Goal: Task Accomplishment & Management: Use online tool/utility

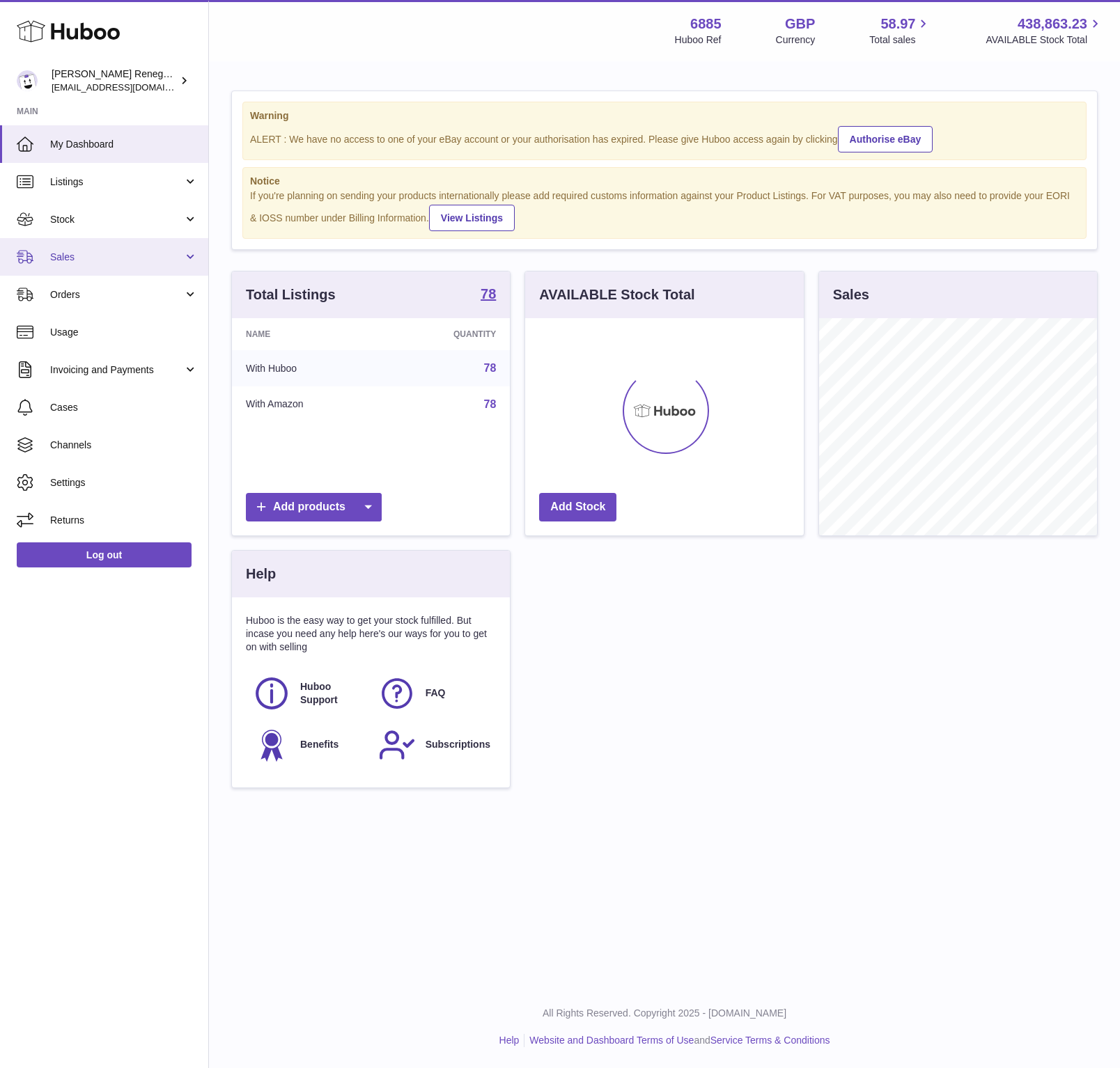
scroll to position [217, 277]
click at [92, 260] on span "Sales" at bounding box center [117, 257] width 133 height 13
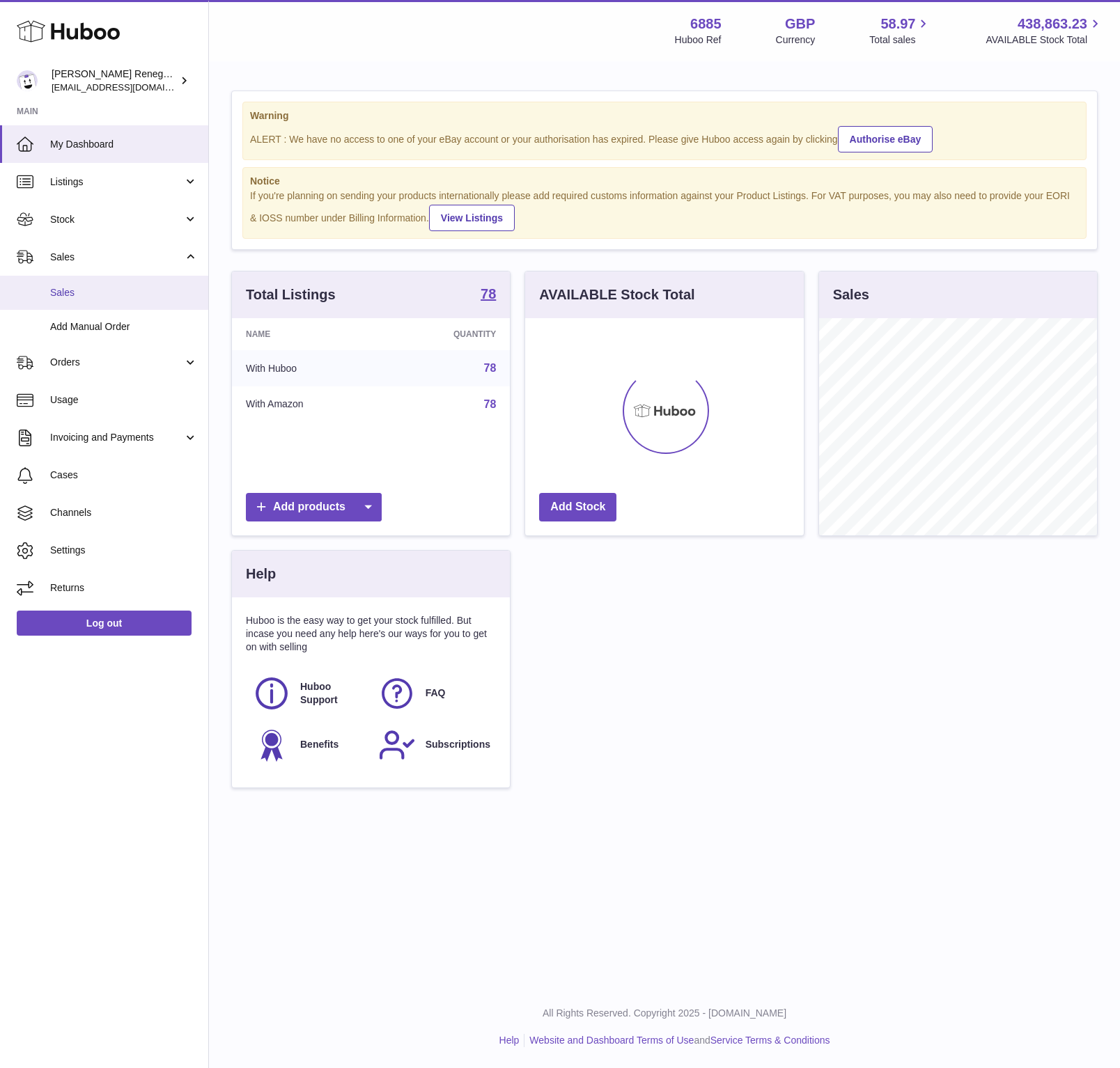
click at [82, 293] on span "Sales" at bounding box center [124, 293] width 147 height 13
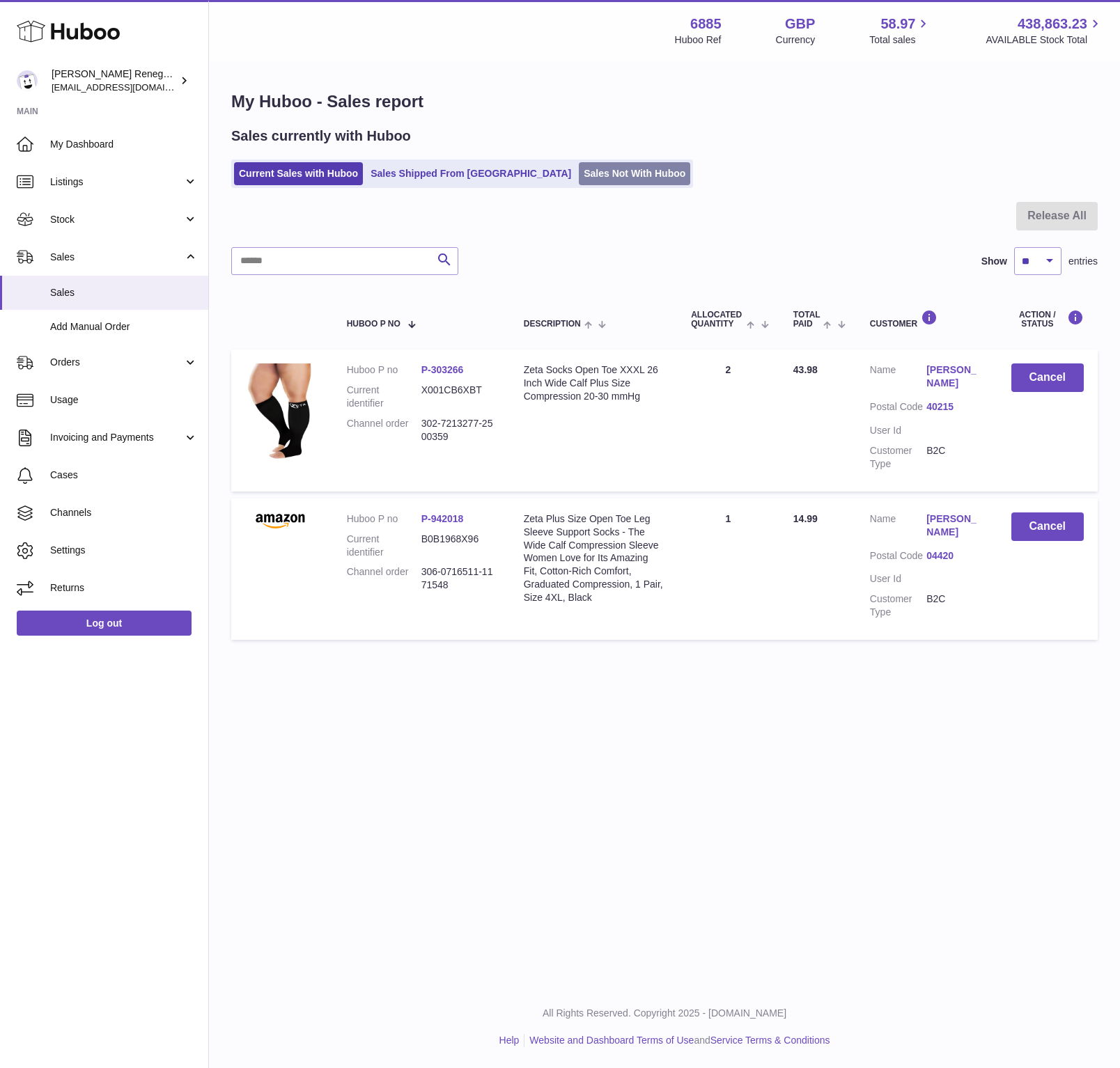
click at [579, 184] on link "Sales Not With Huboo" at bounding box center [635, 174] width 112 height 23
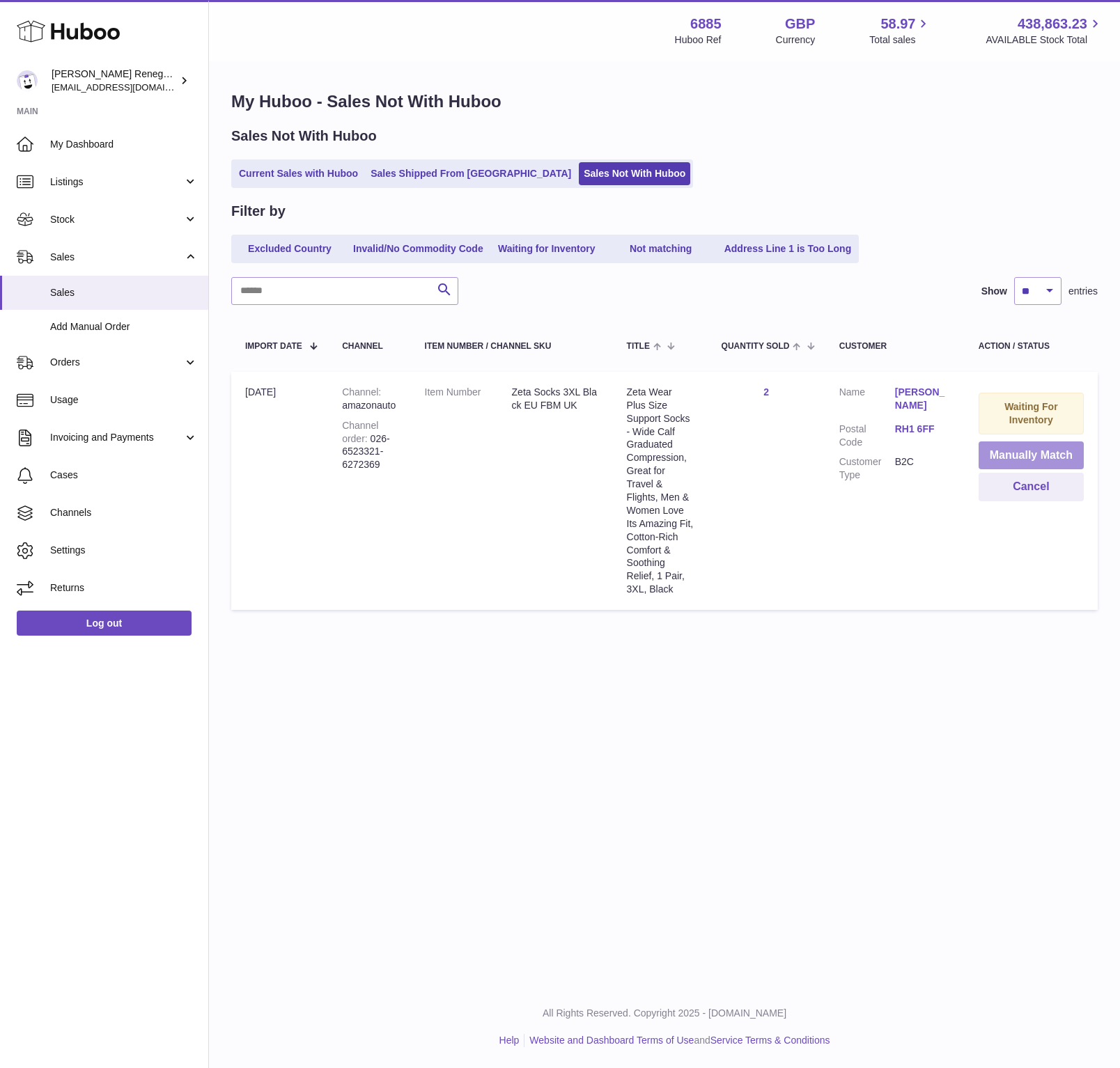
click at [1056, 457] on button "Manually Match" at bounding box center [1031, 456] width 105 height 29
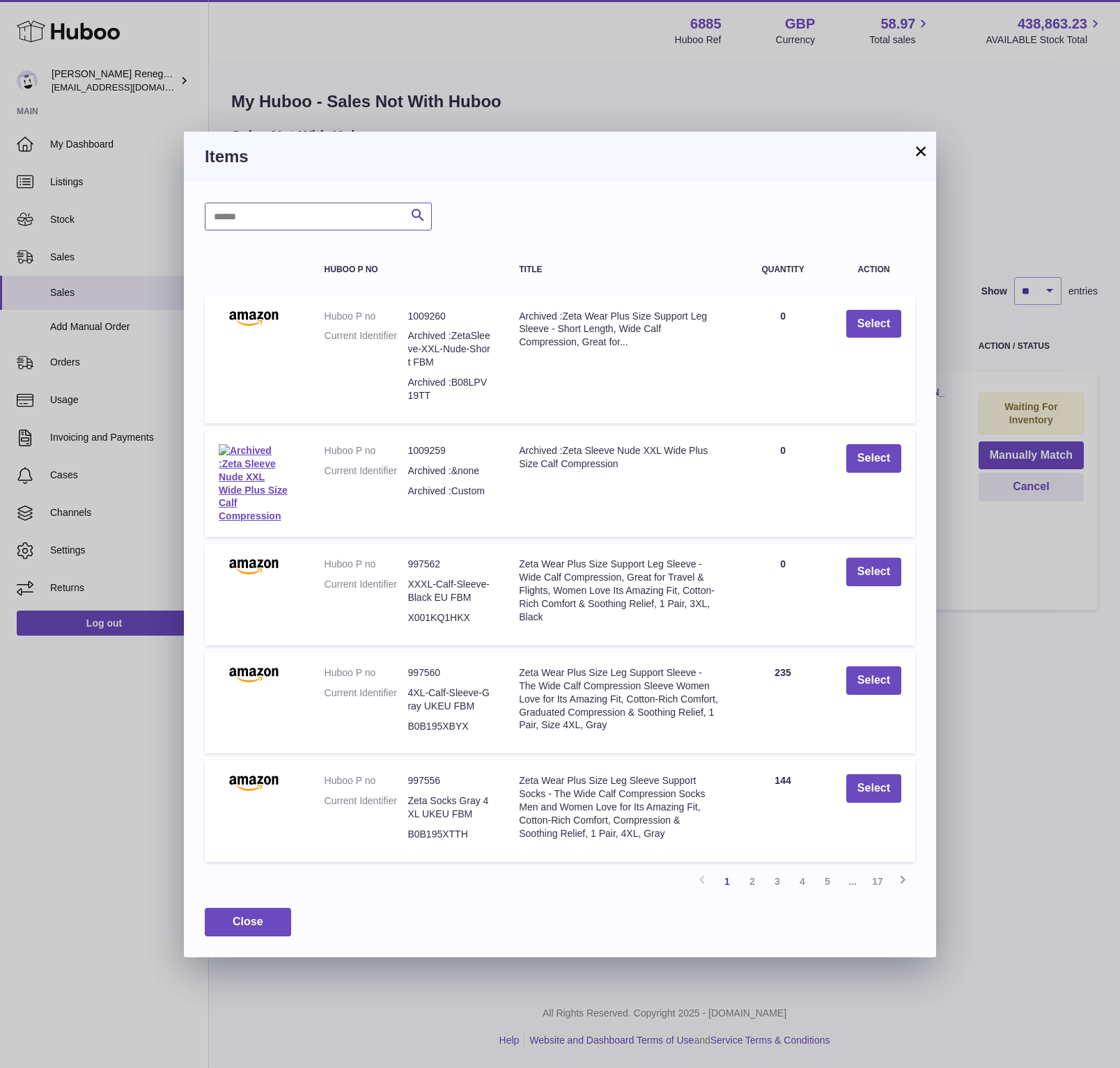
click at [361, 215] on input "text" at bounding box center [318, 216] width 227 height 28
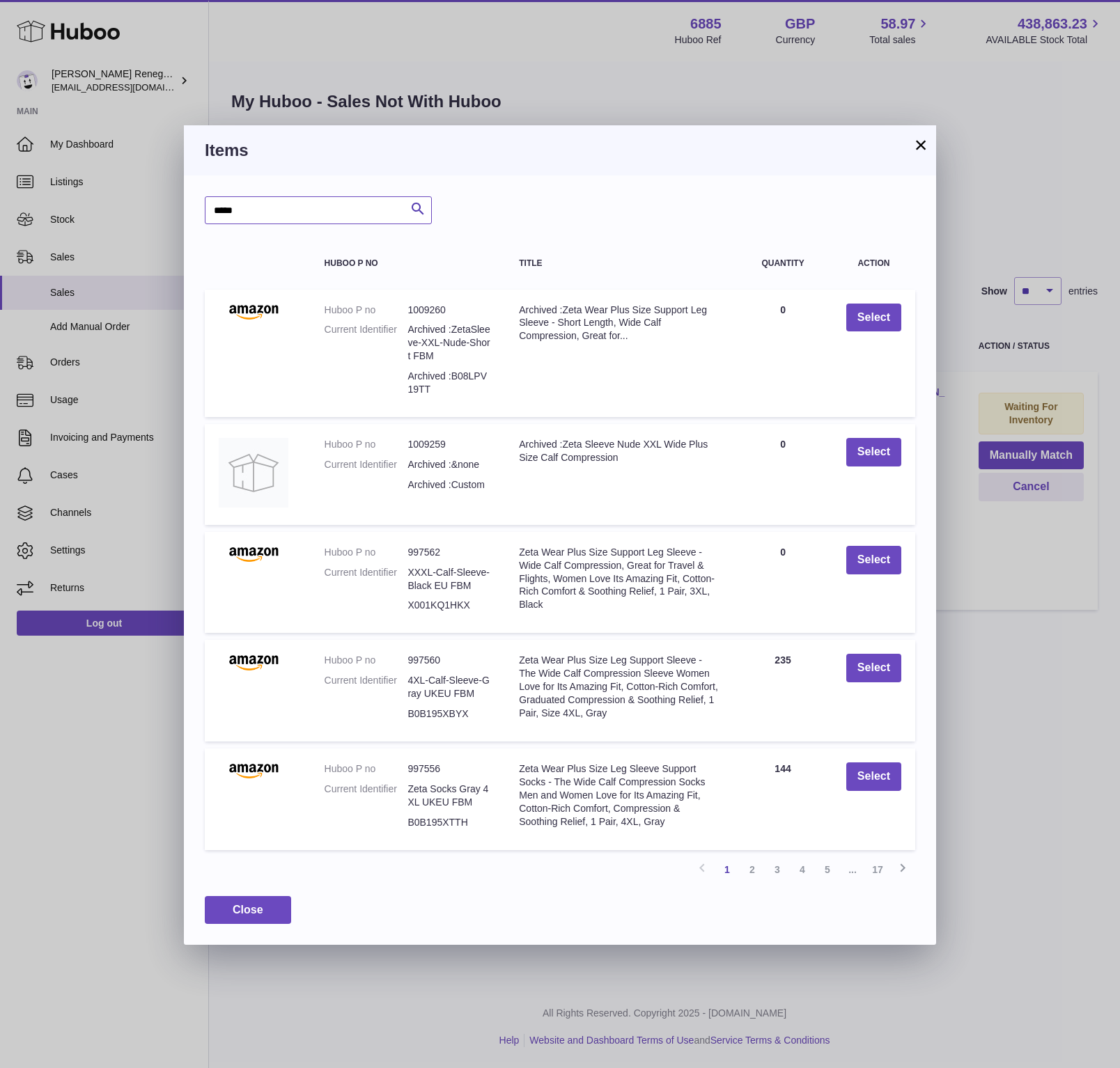
type input "*****"
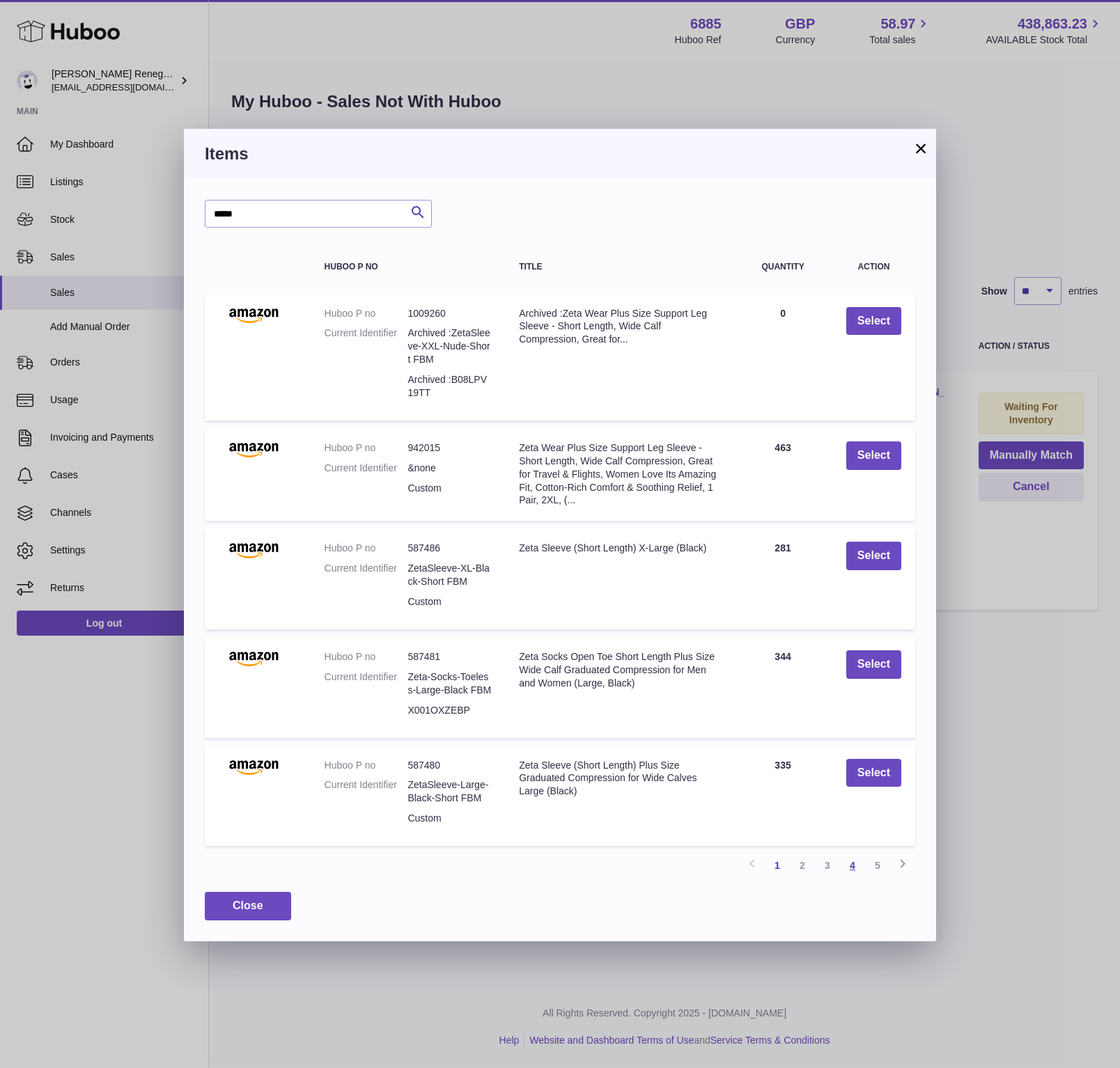
click at [851, 858] on link "4" at bounding box center [852, 865] width 25 height 25
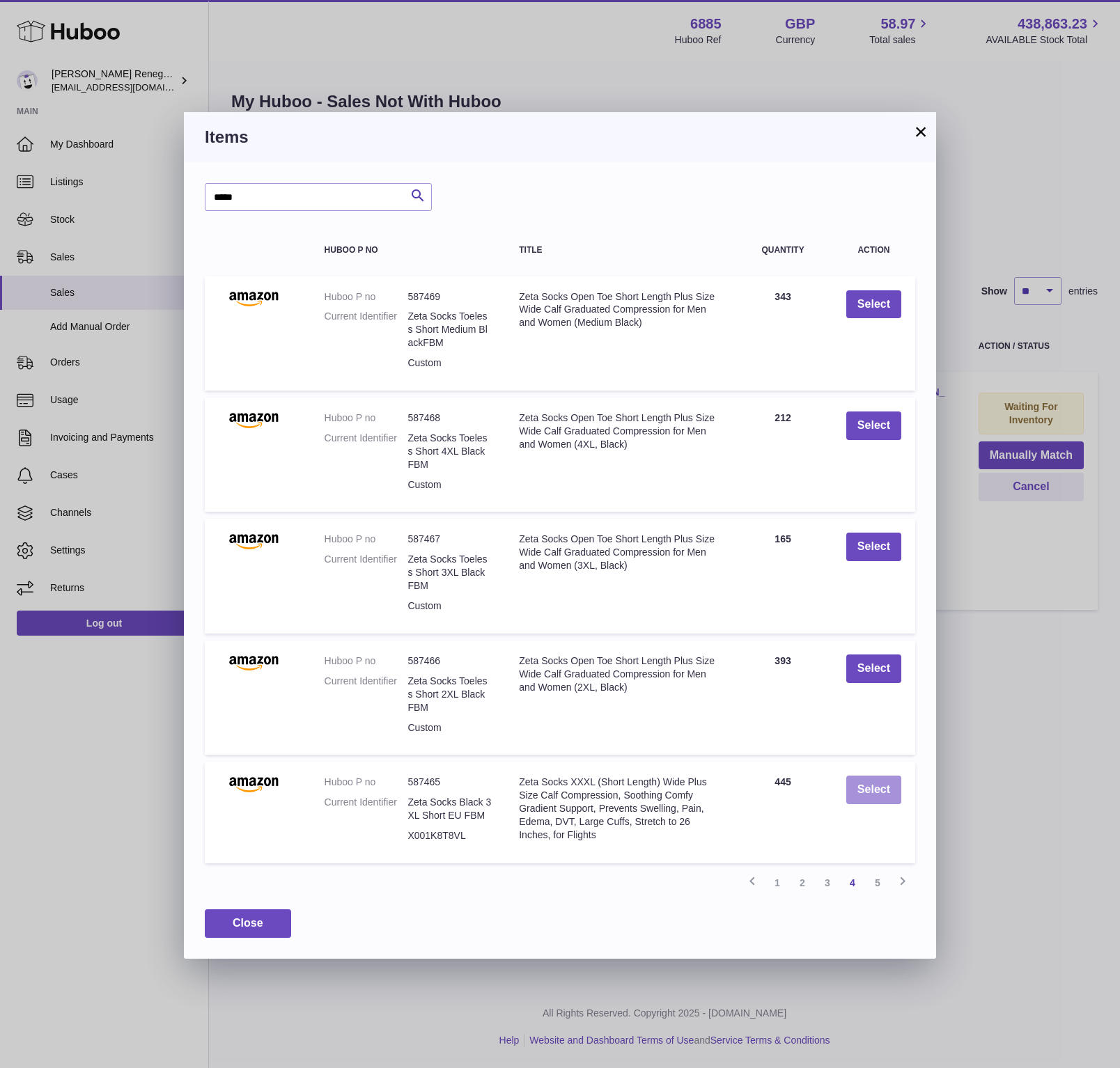
click at [878, 780] on button "Select" at bounding box center [873, 790] width 55 height 29
